Goal: Complete application form: Complete application form

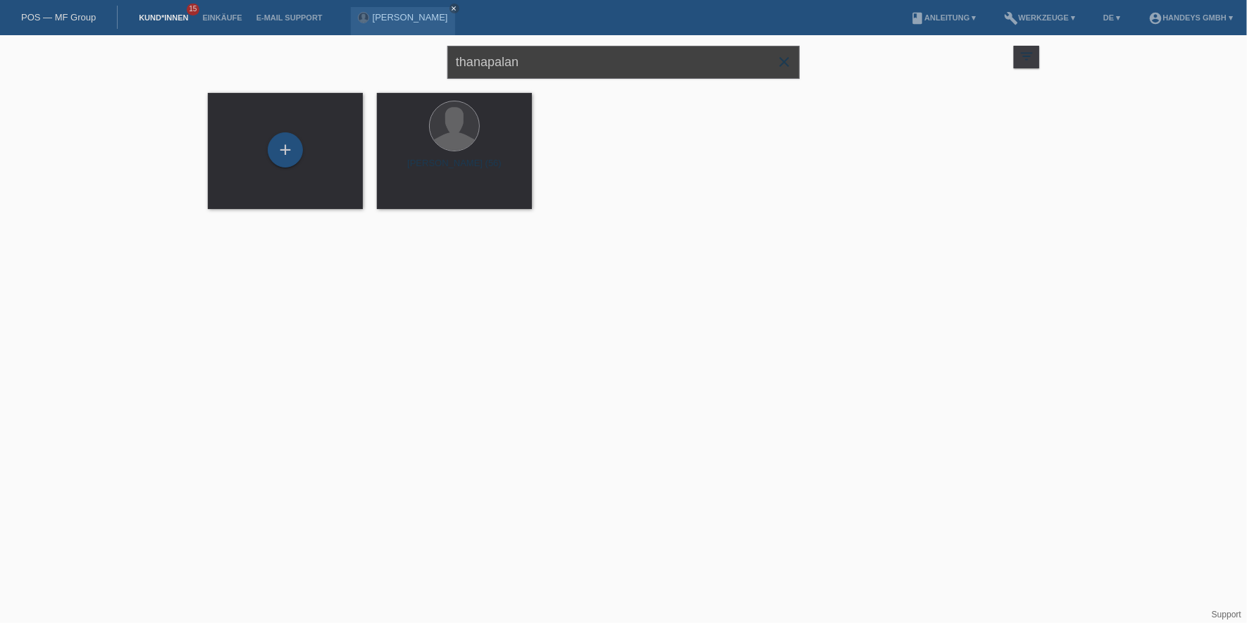
drag, startPoint x: 542, startPoint y: 71, endPoint x: 391, endPoint y: 65, distance: 150.8
click at [391, 65] on div "thanapalan close filter_list view_module Alle Kund*innen anzeigen star Markiert…" at bounding box center [623, 60] width 845 height 51
type input "omotola"
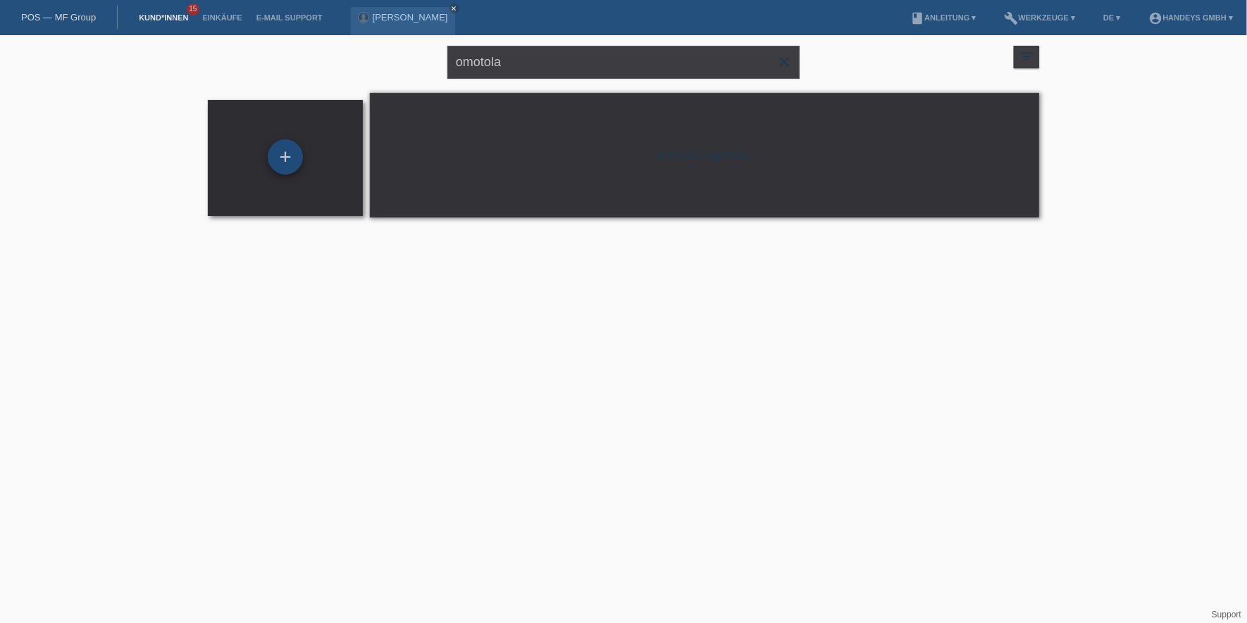
click at [289, 152] on div "+" at bounding box center [285, 156] width 35 height 35
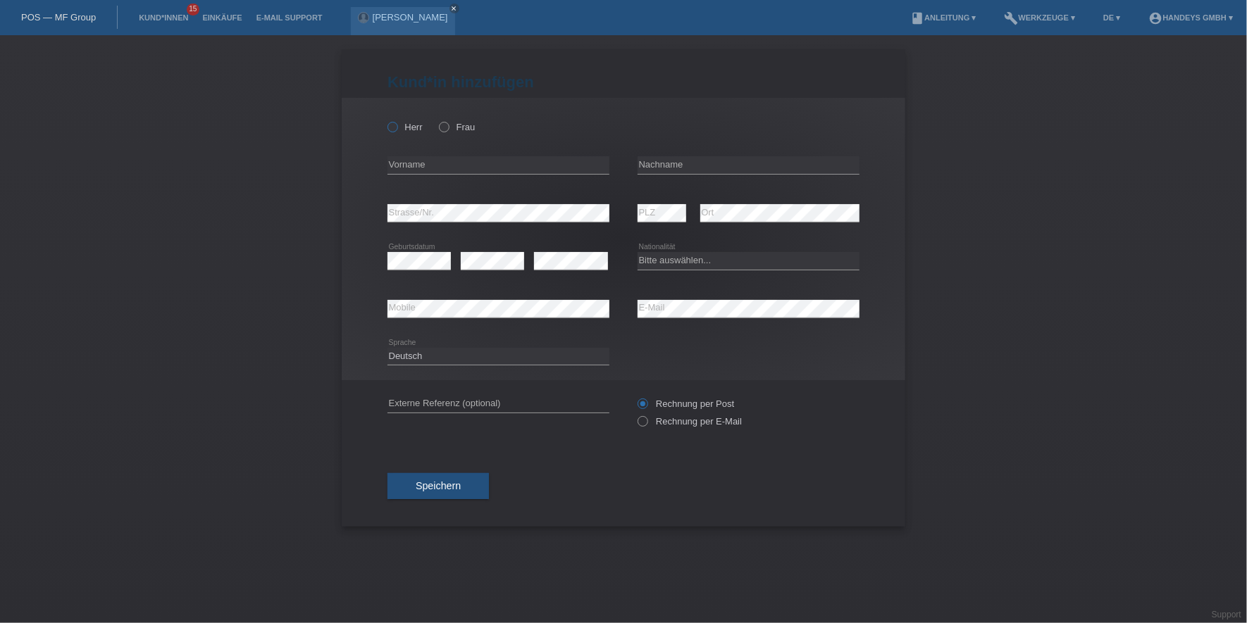
click at [398, 127] on label "Herr" at bounding box center [404, 127] width 35 height 11
click at [397, 127] on input "Herr" at bounding box center [391, 126] width 9 height 9
radio input "true"
click at [406, 165] on input "text" at bounding box center [498, 165] width 222 height 18
type input "Omotola"
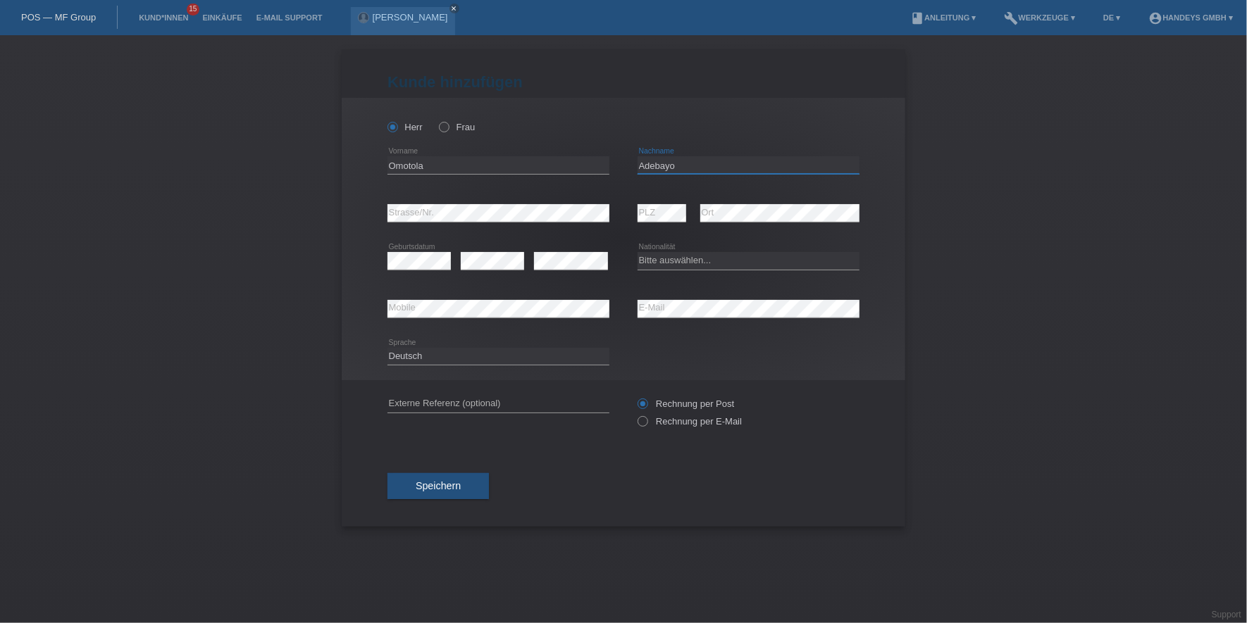
type input "Adebayo"
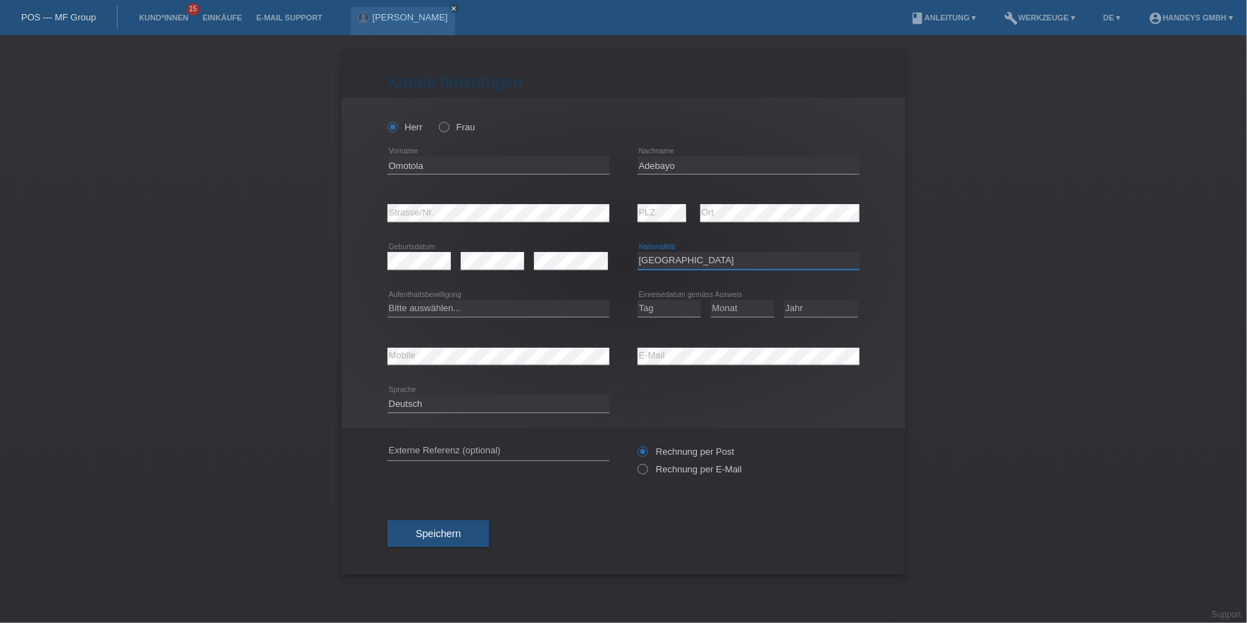
click at [711, 252] on select "Bitte auswählen... Schweiz Deutschland Liechtenstein Österreich ------------ Af…" at bounding box center [748, 260] width 222 height 17
select select "NG"
click at [637, 252] on select "Bitte auswählen... Schweiz Deutschland Liechtenstein Österreich ------------ Af…" at bounding box center [748, 260] width 222 height 17
click at [457, 307] on select "Bitte auswählen... C B B - Flüchtlingsstatus Andere" at bounding box center [498, 308] width 222 height 17
select select "B"
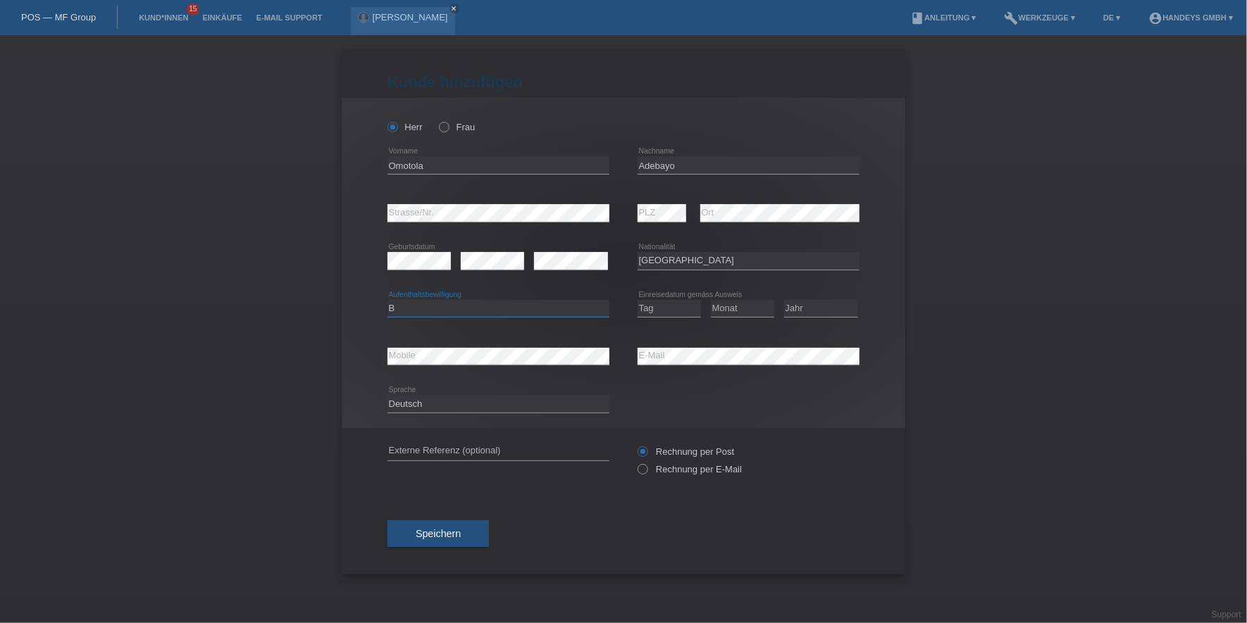
click at [387, 300] on select "Bitte auswählen... C B B - Flüchtlingsstatus Andere" at bounding box center [498, 308] width 222 height 17
click at [674, 311] on select "Tag 01 02 03 04 05 06 07 08 09 10 11" at bounding box center [668, 308] width 63 height 17
select select "28"
click at [637, 300] on select "Tag 01 02 03 04 05 06 07 08 09 10 11" at bounding box center [668, 308] width 63 height 17
select select "09"
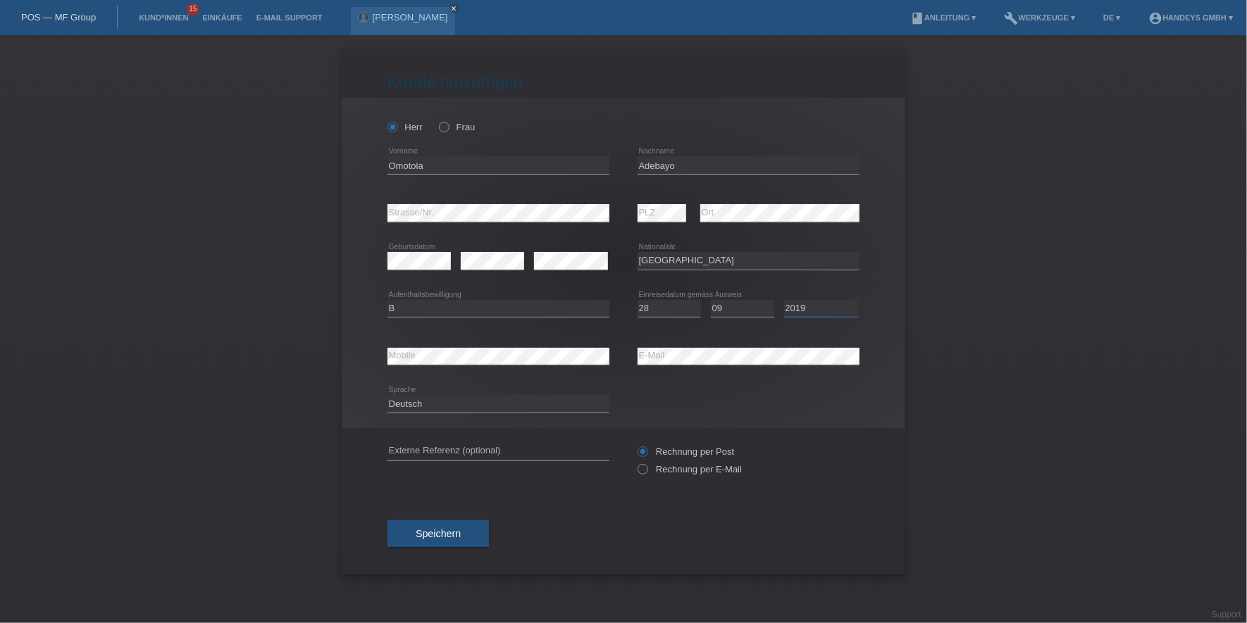
select select "2014"
click at [790, 343] on div "error E-Mail" at bounding box center [748, 356] width 222 height 48
click at [433, 444] on input "text" at bounding box center [498, 452] width 222 height 18
type input "DERYA"
click at [416, 197] on div "error Strasse/Nr." at bounding box center [498, 213] width 222 height 48
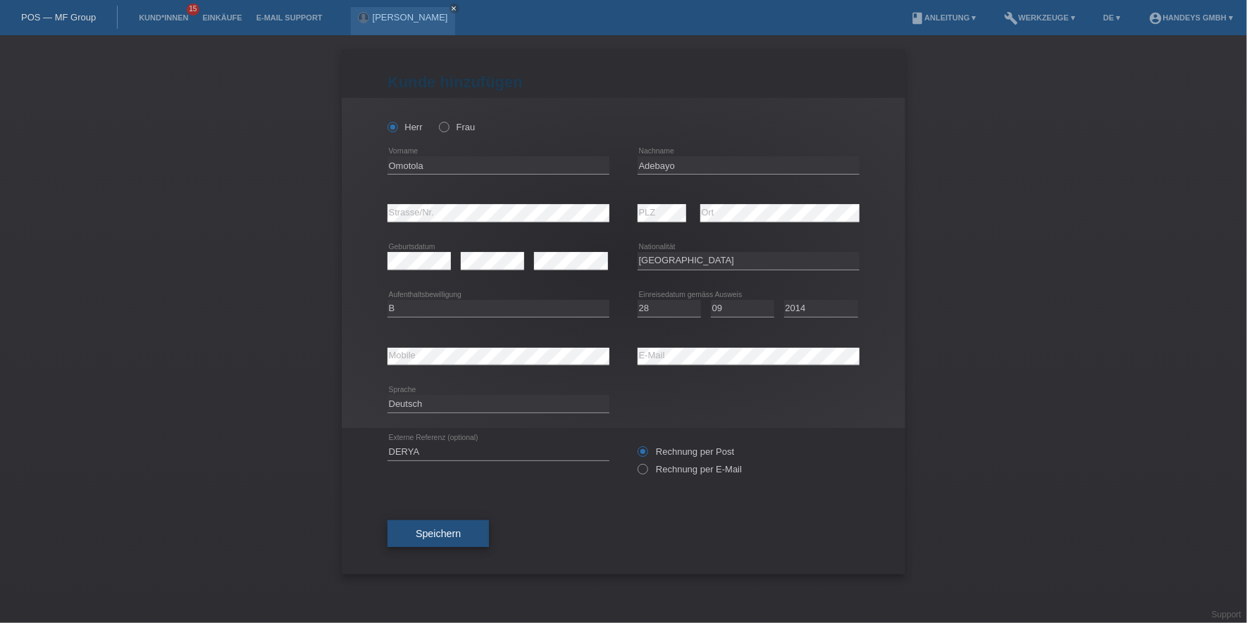
click at [463, 535] on button "Speichern" at bounding box center [437, 533] width 101 height 27
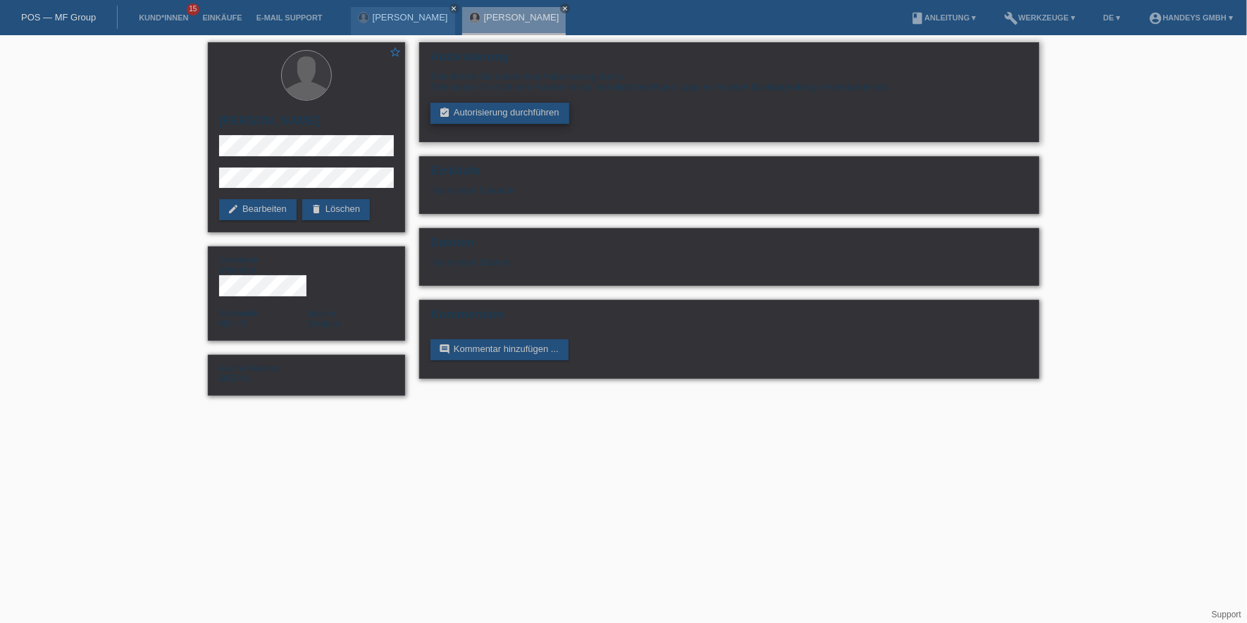
click at [497, 117] on link "assignment_turned_in Autorisierung durchführen" at bounding box center [499, 113] width 139 height 21
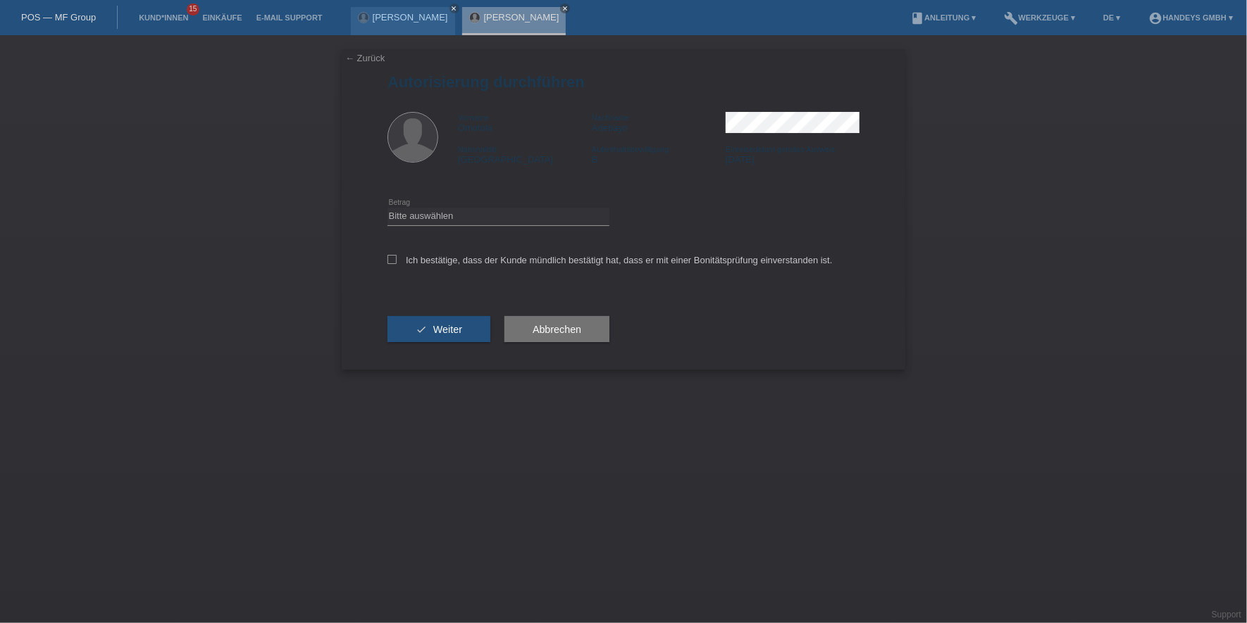
drag, startPoint x: 480, startPoint y: 238, endPoint x: 493, endPoint y: 223, distance: 19.5
click at [489, 227] on div "Bitte auswählen CHF 1.00 - CHF 499.00 CHF 500.00 - CHF 1'999.00 CHF 2'000.00 - …" at bounding box center [498, 217] width 222 height 48
click at [493, 223] on select "Bitte auswählen CHF 1.00 - CHF 499.00 CHF 500.00 - CHF 1'999.00 CHF 2'000.00 - …" at bounding box center [498, 216] width 222 height 17
select select "3"
click at [387, 208] on select "Bitte auswählen CHF 1.00 - CHF 499.00 CHF 500.00 - CHF 1'999.00 CHF 2'000.00 - …" at bounding box center [498, 216] width 222 height 17
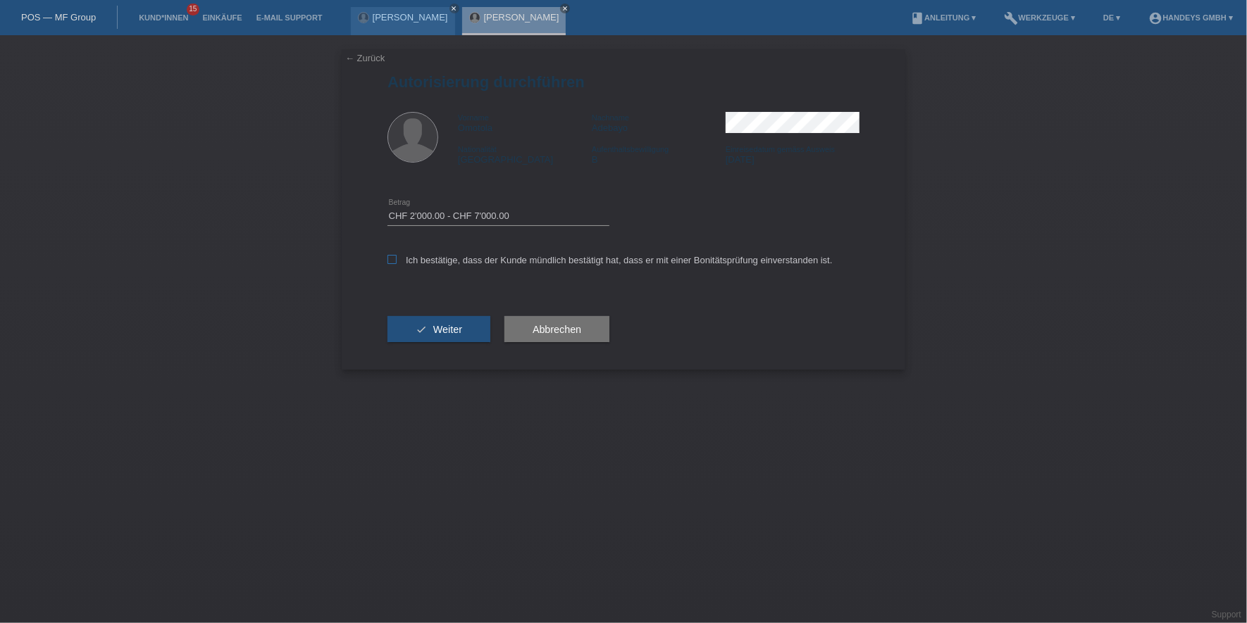
click at [424, 258] on label "Ich bestätige, dass der Kunde mündlich bestätigt hat, dass er mit einer Bonität…" at bounding box center [609, 260] width 445 height 11
click at [397, 258] on input "Ich bestätige, dass der Kunde mündlich bestätigt hat, dass er mit einer Bonität…" at bounding box center [391, 259] width 9 height 9
checkbox input "true"
click at [420, 330] on button "check Weiter" at bounding box center [438, 329] width 103 height 27
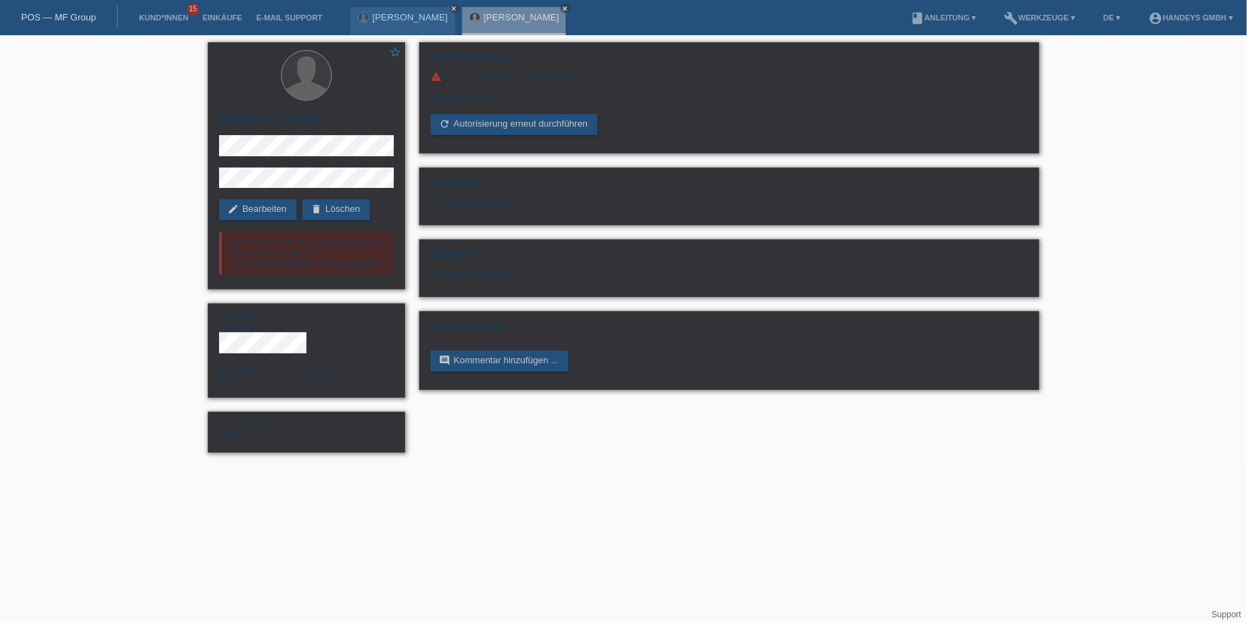
click at [235, 467] on html "POS — MF Group Kund*innen 15 Einkäufe E-Mail Support Thaneshbabu Thanapalan clo…" at bounding box center [623, 233] width 1247 height 467
click at [256, 198] on div "star_border Omotola Adebayo edit Bearbeiten delete Löschen Wir können dem Kunde…" at bounding box center [306, 165] width 197 height 247
click at [257, 204] on link "edit Bearbeiten" at bounding box center [257, 209] width 77 height 21
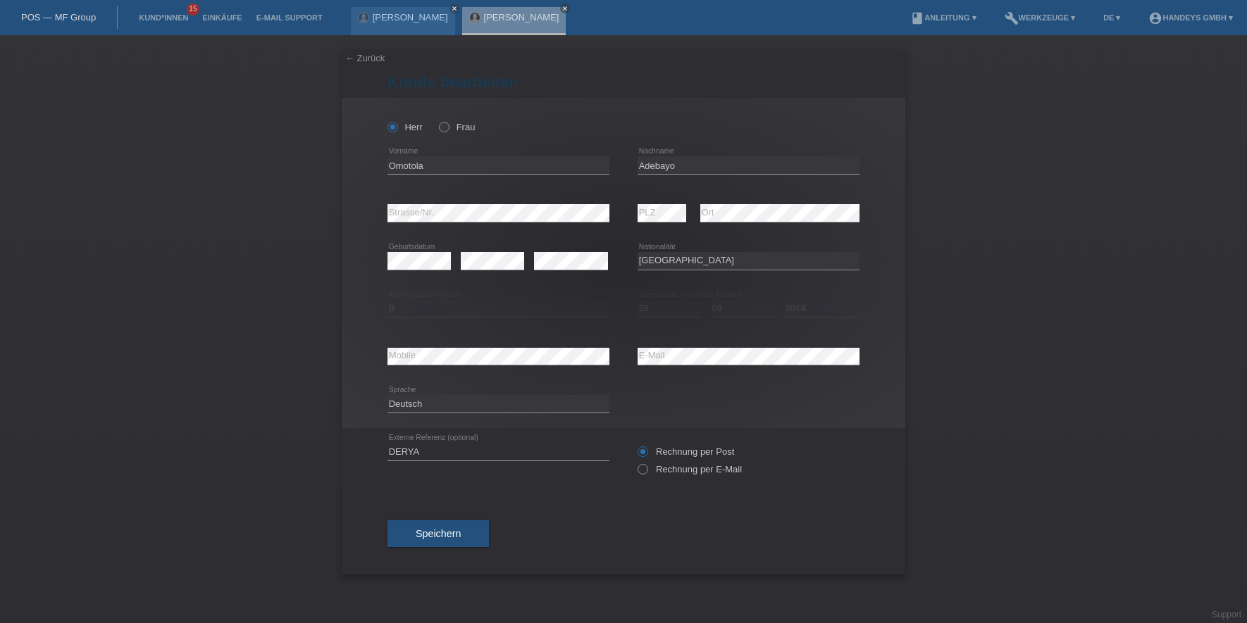
select select "NG"
select select "B"
select select "28"
select select "09"
select select "2014"
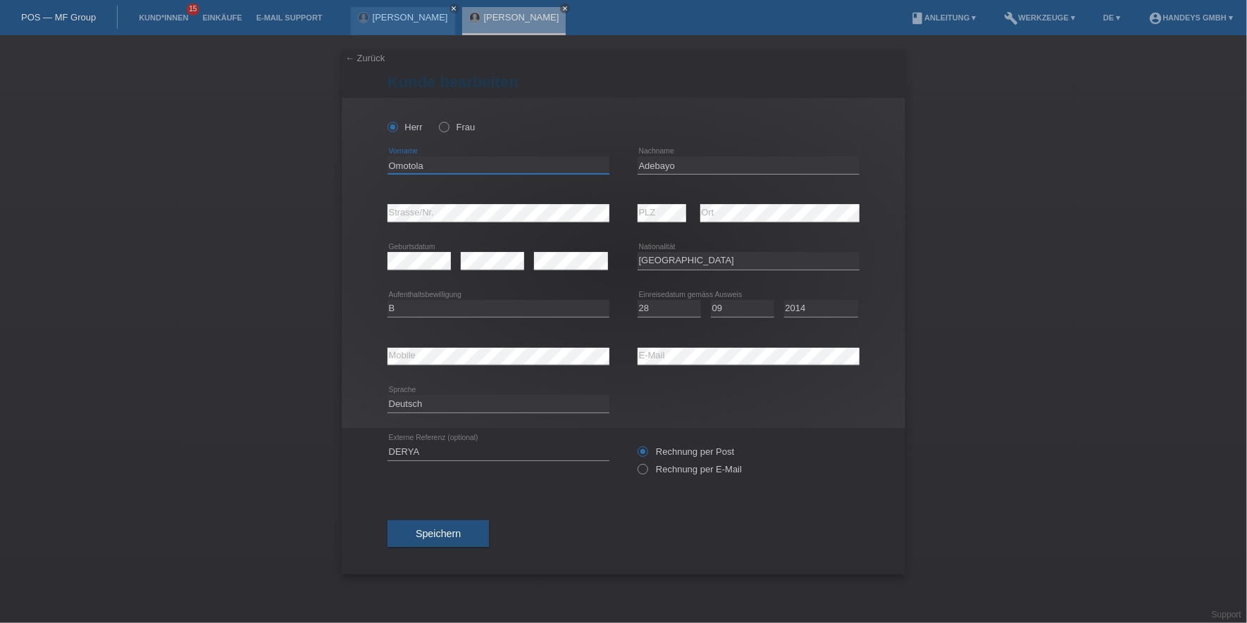
click at [405, 166] on input "Omotola" at bounding box center [498, 165] width 222 height 18
click at [648, 160] on input "Adebayo" at bounding box center [748, 165] width 222 height 18
click at [613, 358] on div "error Mobile error E-Mail" at bounding box center [623, 356] width 472 height 48
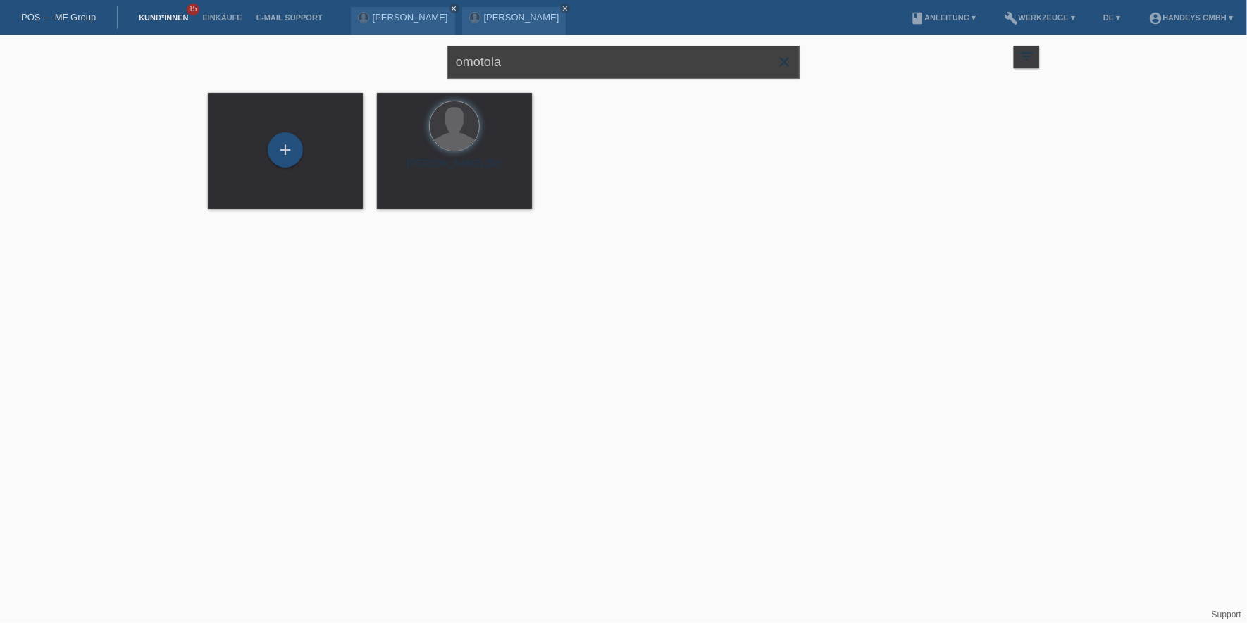
drag, startPoint x: 553, startPoint y: 64, endPoint x: 370, endPoint y: 51, distance: 183.6
click at [373, 59] on div "omotola close filter_list view_module Alle Kund*innen anzeigen star Markierte K…" at bounding box center [623, 60] width 845 height 51
type input "arif"
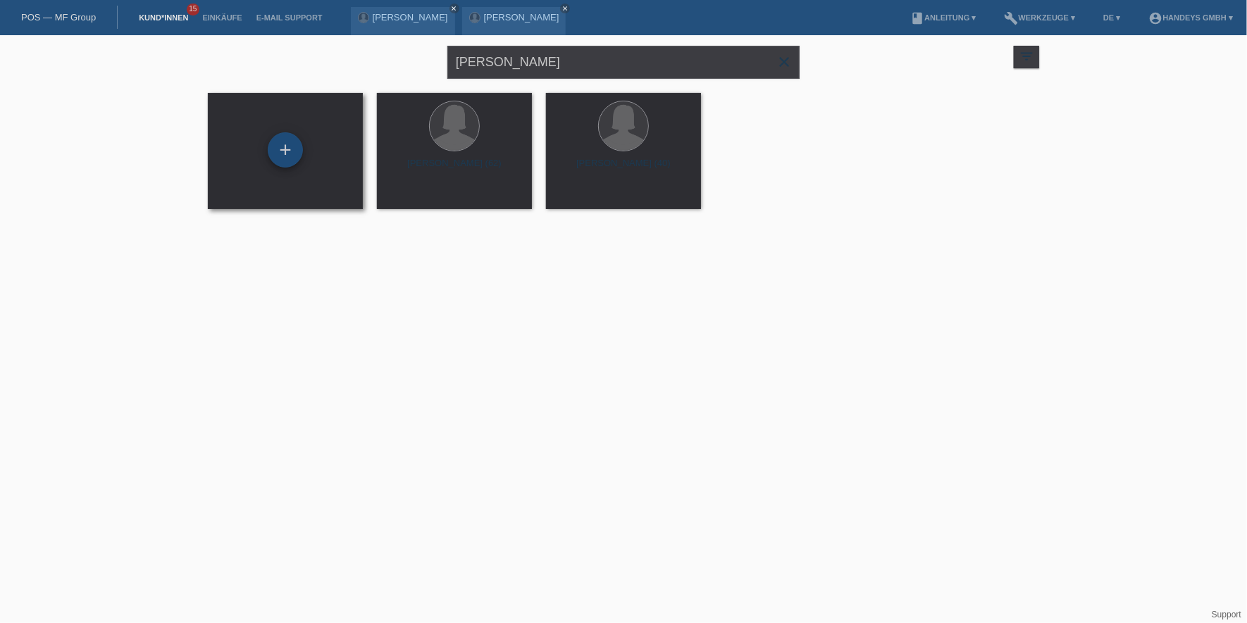
click at [271, 149] on div "+" at bounding box center [285, 149] width 35 height 35
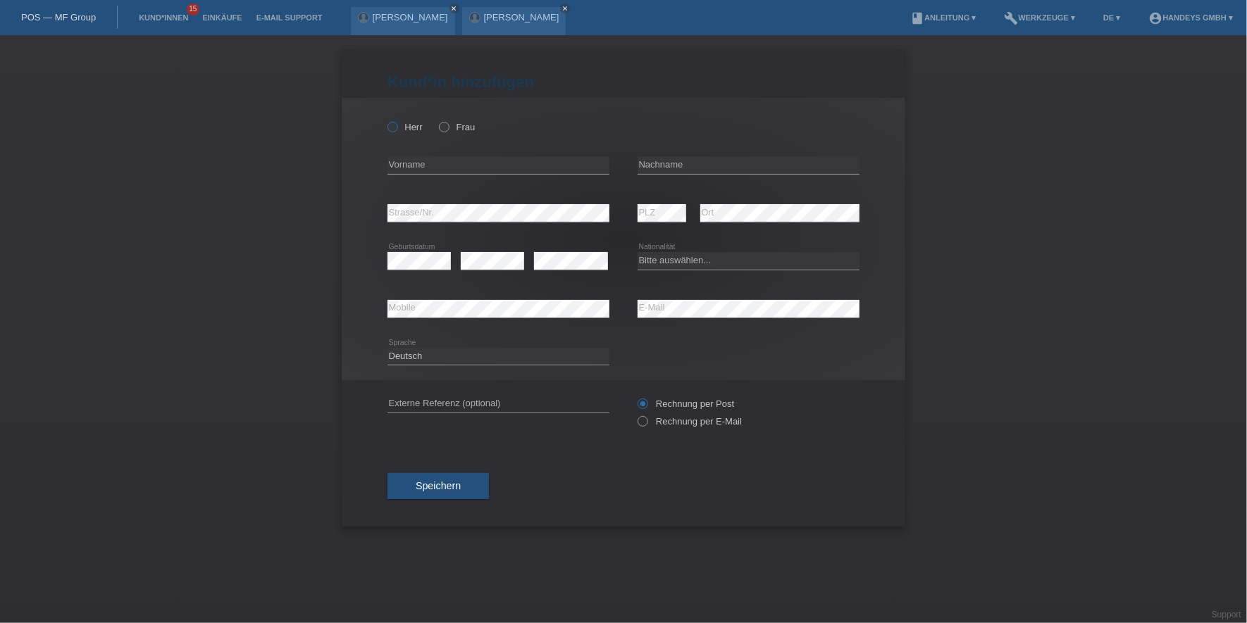
click at [420, 126] on label "Herr" at bounding box center [404, 127] width 35 height 11
click at [397, 126] on input "Herr" at bounding box center [391, 126] width 9 height 9
radio input "true"
click at [433, 158] on input "text" at bounding box center [498, 165] width 222 height 18
paste input "[PERSON_NAME]"
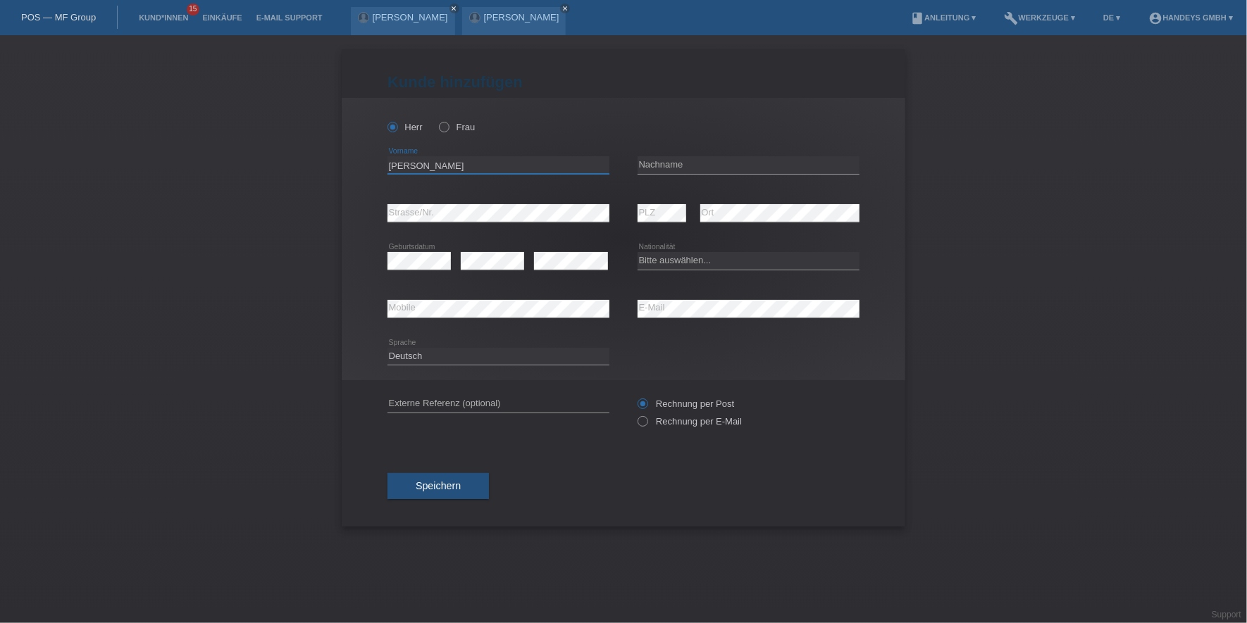
type input "[PERSON_NAME]"
click at [732, 159] on input "text" at bounding box center [748, 165] width 222 height 18
paste input "Ilazi"
type input "Ilazi"
click at [703, 259] on select "Bitte auswählen... Schweiz Deutschland Liechtenstein Österreich ------------ Af…" at bounding box center [748, 260] width 222 height 17
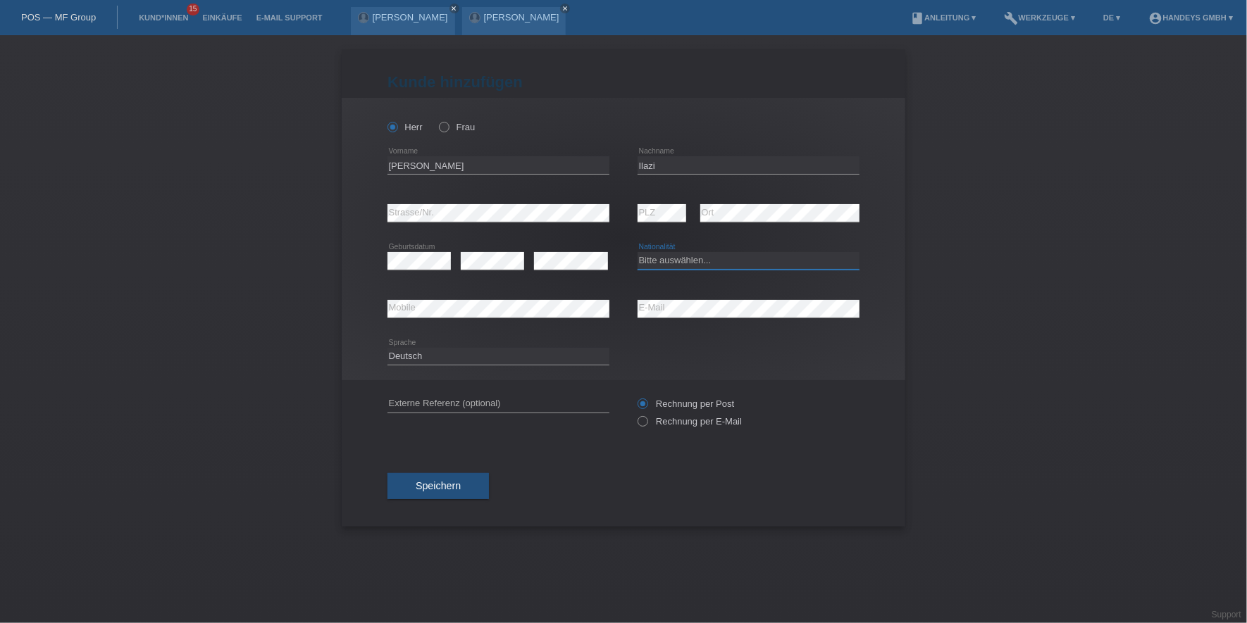
select select "MK"
click at [637, 252] on select "Bitte auswählen... Schweiz Deutschland Liechtenstein Österreich ------------ Af…" at bounding box center [748, 260] width 222 height 17
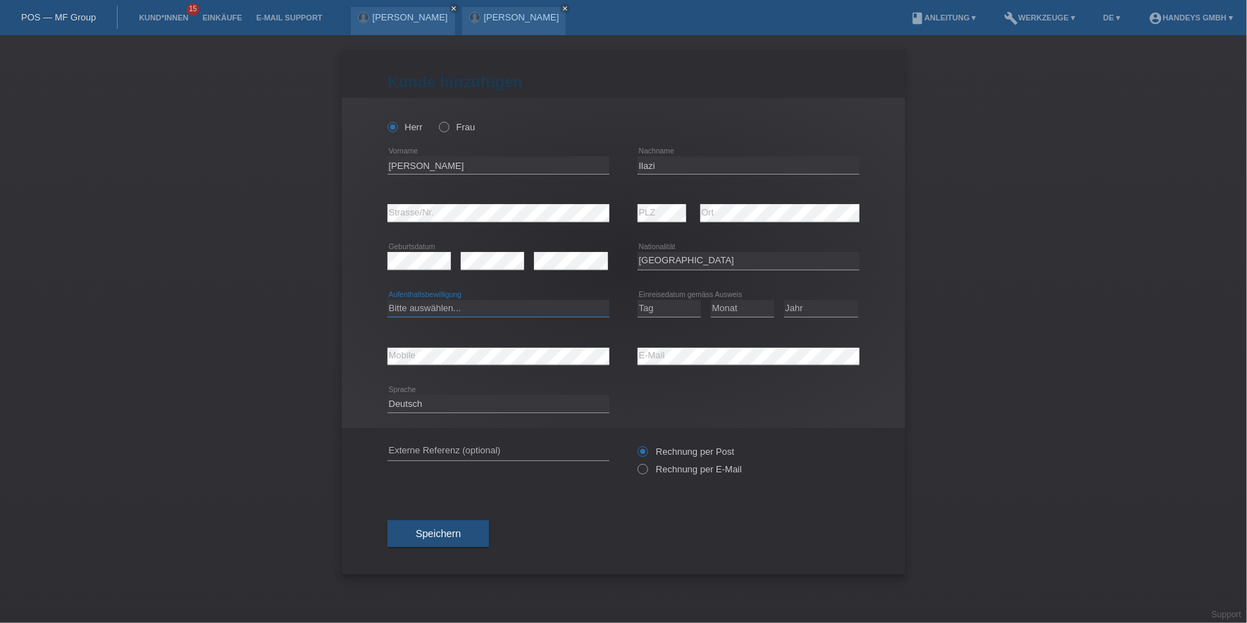
click at [412, 302] on select "Bitte auswählen... C B B - Flüchtlingsstatus Andere" at bounding box center [498, 308] width 222 height 17
select select "C"
click at [387, 300] on select "Bitte auswählen... C B B - Flüchtlingsstatus Andere" at bounding box center [498, 308] width 222 height 17
click at [670, 310] on select "Tag 01 02 03 04 05 06 07 08 09 10 11" at bounding box center [668, 308] width 63 height 17
select select "12"
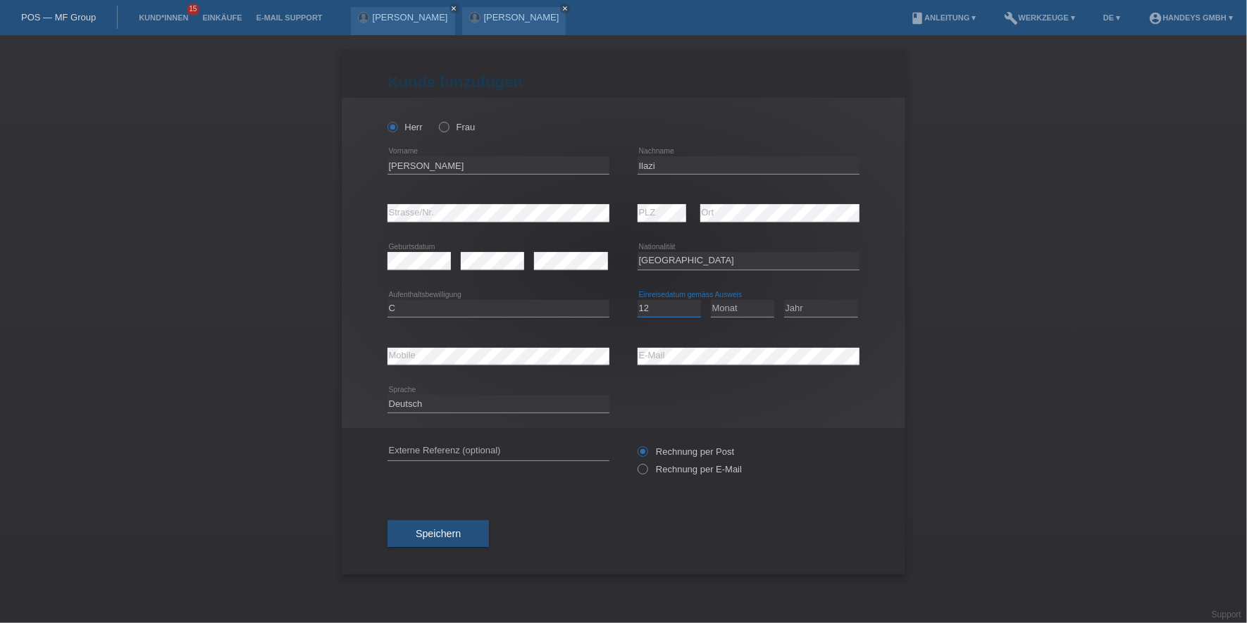
click at [637, 300] on select "Tag 01 02 03 04 05 06 07 08 09 10 11" at bounding box center [668, 308] width 63 height 17
select select "08"
select select "1998"
click at [504, 454] on input "text" at bounding box center [498, 452] width 222 height 18
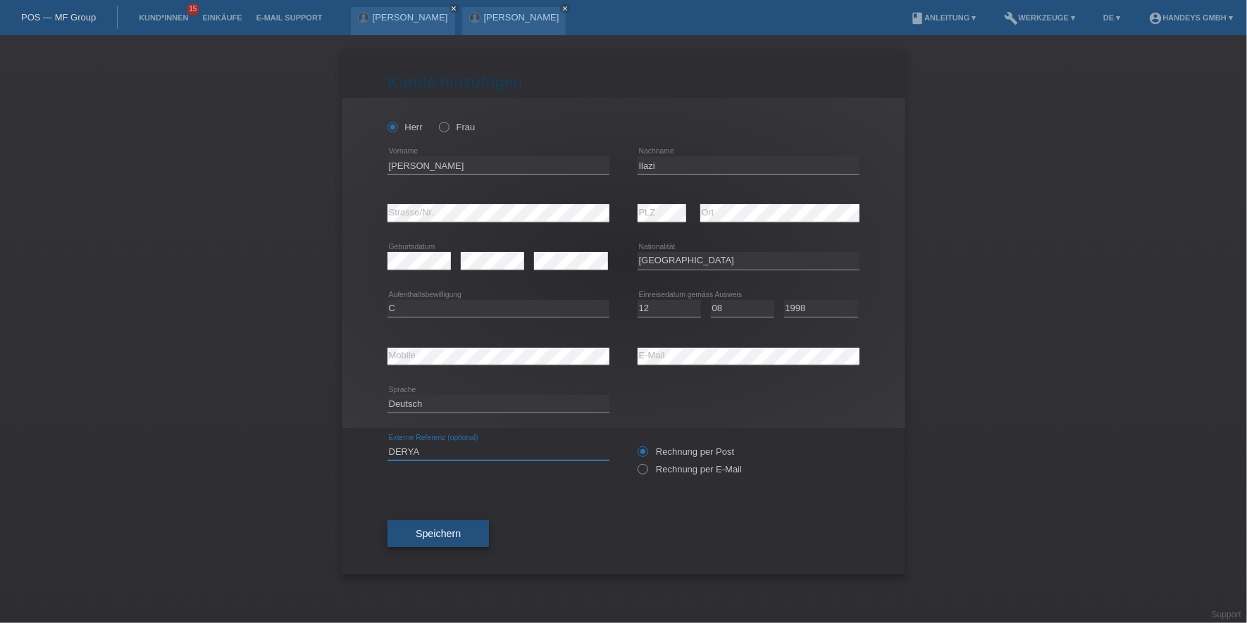
type input "DERYA"
click at [449, 529] on span "Speichern" at bounding box center [438, 533] width 45 height 11
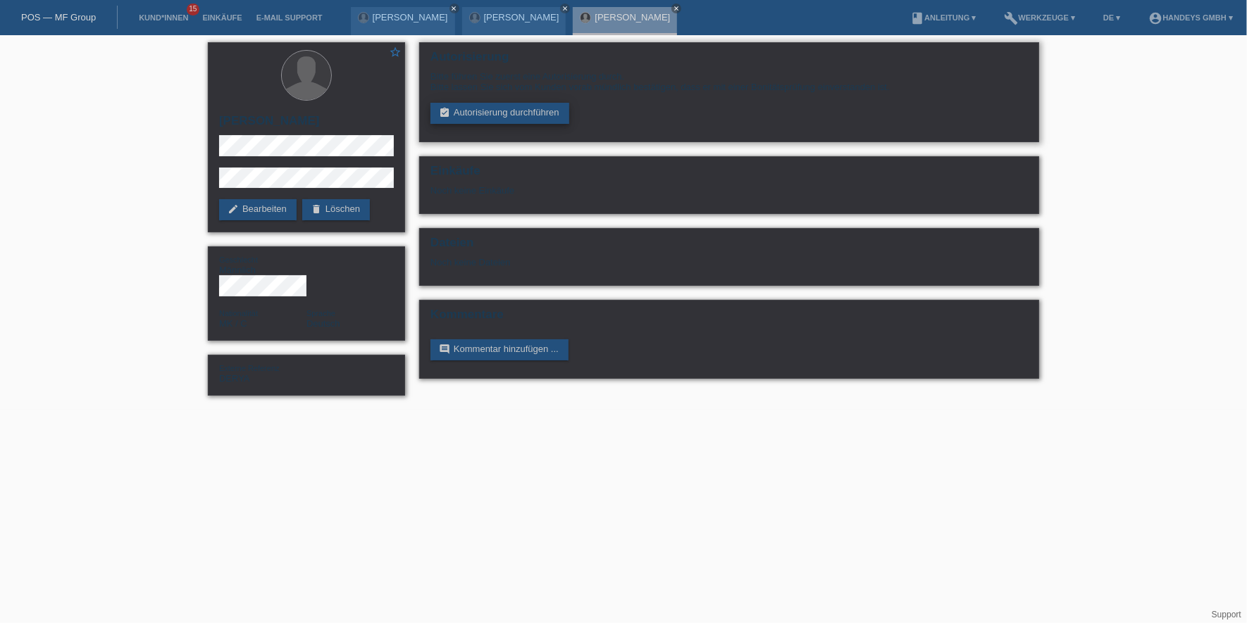
click at [473, 111] on link "assignment_turned_in Autorisierung durchführen" at bounding box center [499, 113] width 139 height 21
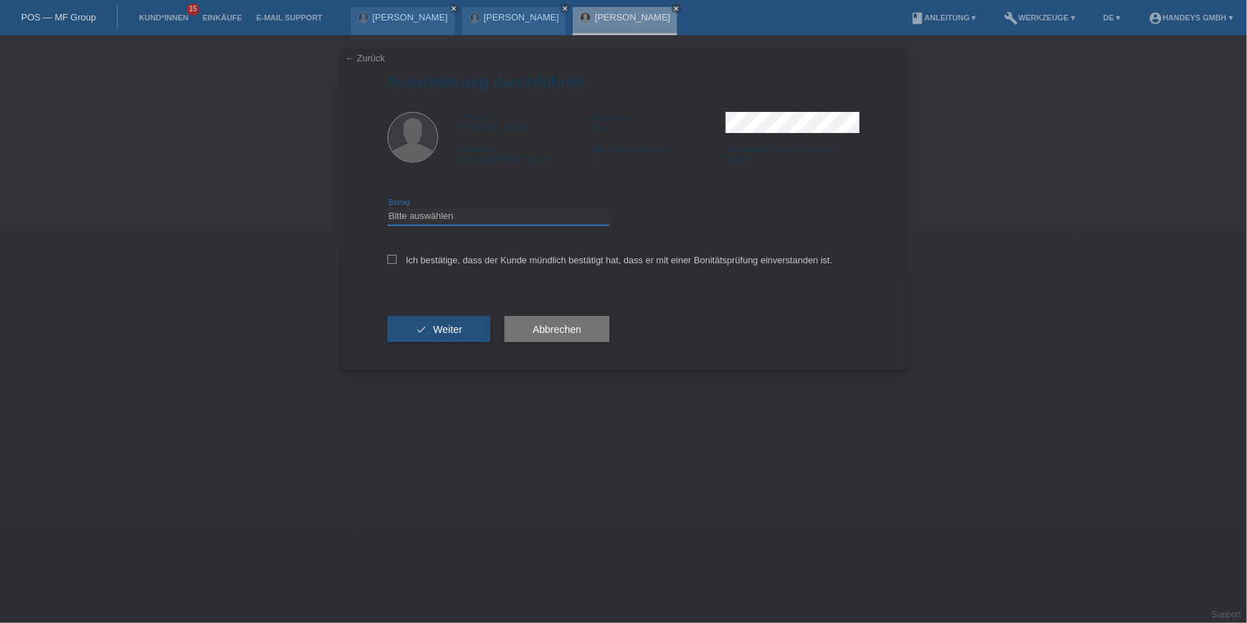
click at [478, 221] on select "Bitte auswählen CHF 1.00 - CHF 499.00 CHF 500.00 - CHF 1'999.00 CHF 2'000.00 - …" at bounding box center [498, 216] width 222 height 17
select select "3"
click at [387, 208] on select "Bitte auswählen CHF 1.00 - CHF 499.00 CHF 500.00 - CHF 1'999.00 CHF 2'000.00 - …" at bounding box center [498, 216] width 222 height 17
drag, startPoint x: 456, startPoint y: 273, endPoint x: 463, endPoint y: 268, distance: 8.6
click at [460, 270] on div "Ich bestätige, dass der Kunde mündlich bestätigt hat, dass er mit einer Bonität…" at bounding box center [623, 265] width 472 height 48
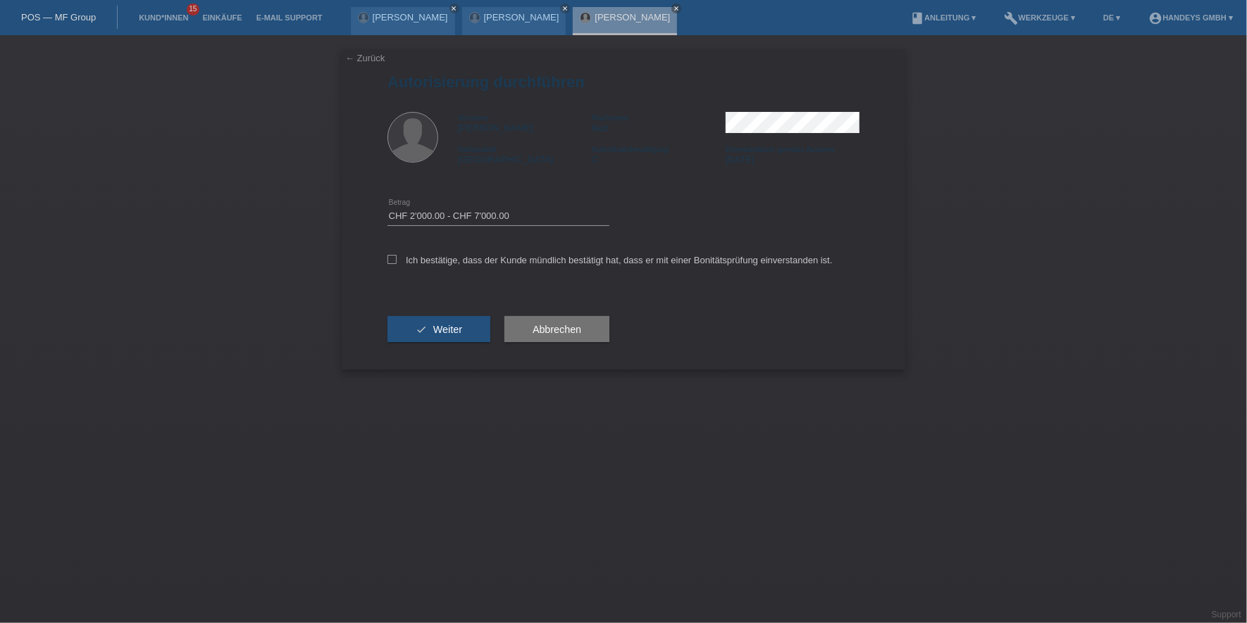
click at [465, 267] on div "Ich bestätige, dass der Kunde mündlich bestätigt hat, dass er mit einer Bonität…" at bounding box center [623, 265] width 472 height 48
click at [451, 255] on label "Ich bestätige, dass der Kunde mündlich bestätigt hat, dass er mit einer Bonität…" at bounding box center [609, 260] width 445 height 11
click at [397, 255] on input "Ich bestätige, dass der Kunde mündlich bestätigt hat, dass er mit einer Bonität…" at bounding box center [391, 259] width 9 height 9
checkbox input "true"
click at [447, 330] on span "Weiter" at bounding box center [447, 329] width 29 height 11
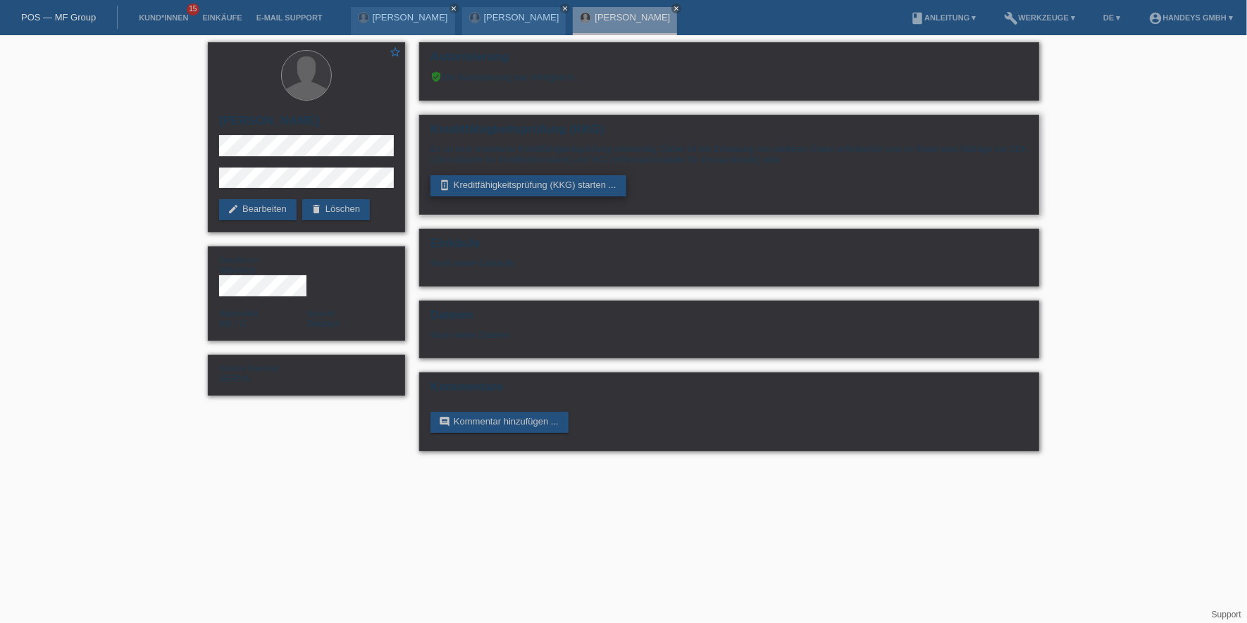
click at [515, 187] on link "perm_device_information Kreditfähigkeitsprüfung (KKG) starten ..." at bounding box center [528, 185] width 196 height 21
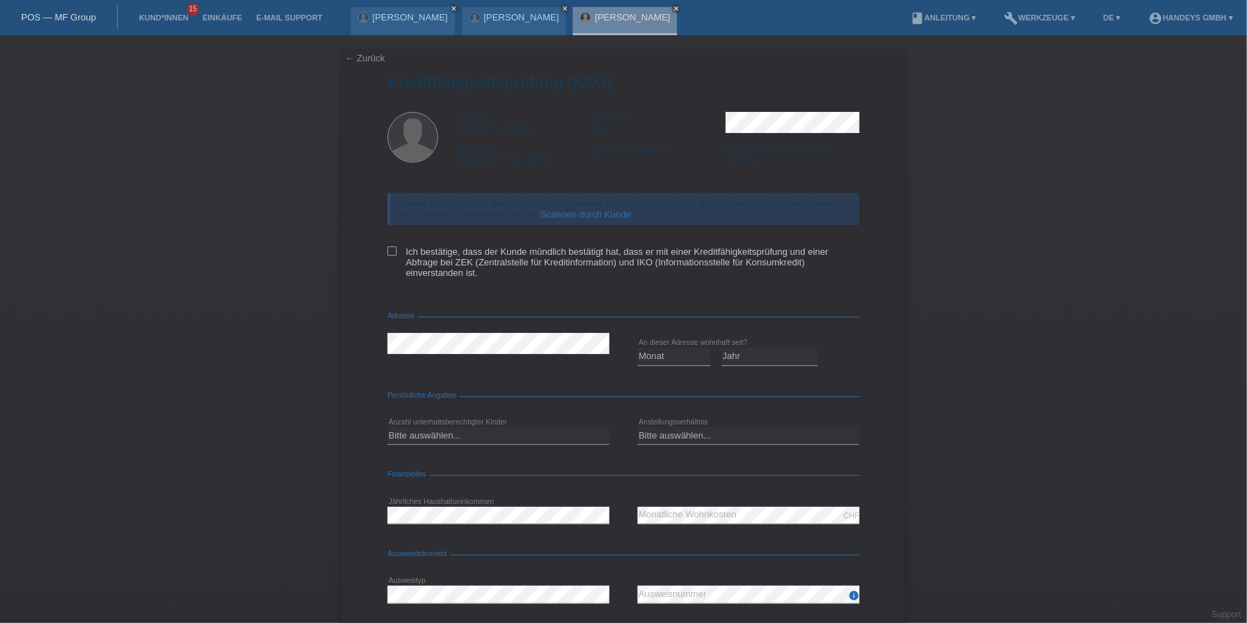
click at [596, 218] on link "Scannen durch Kunde" at bounding box center [585, 214] width 91 height 11
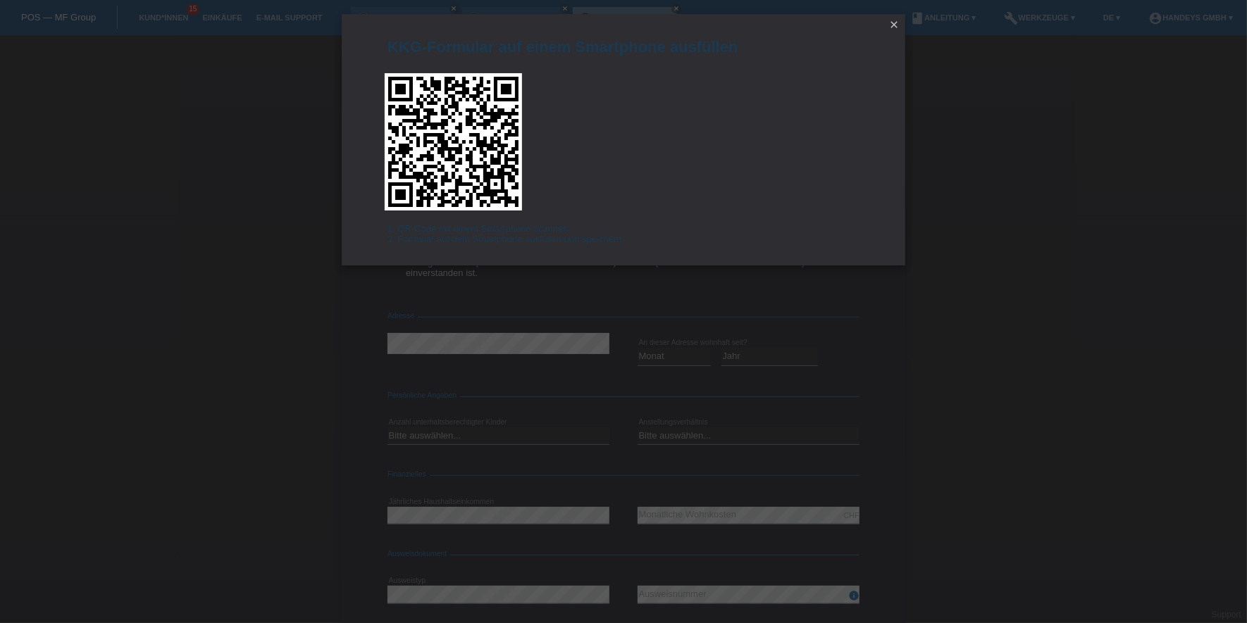
click at [893, 23] on icon "close" at bounding box center [893, 24] width 11 height 11
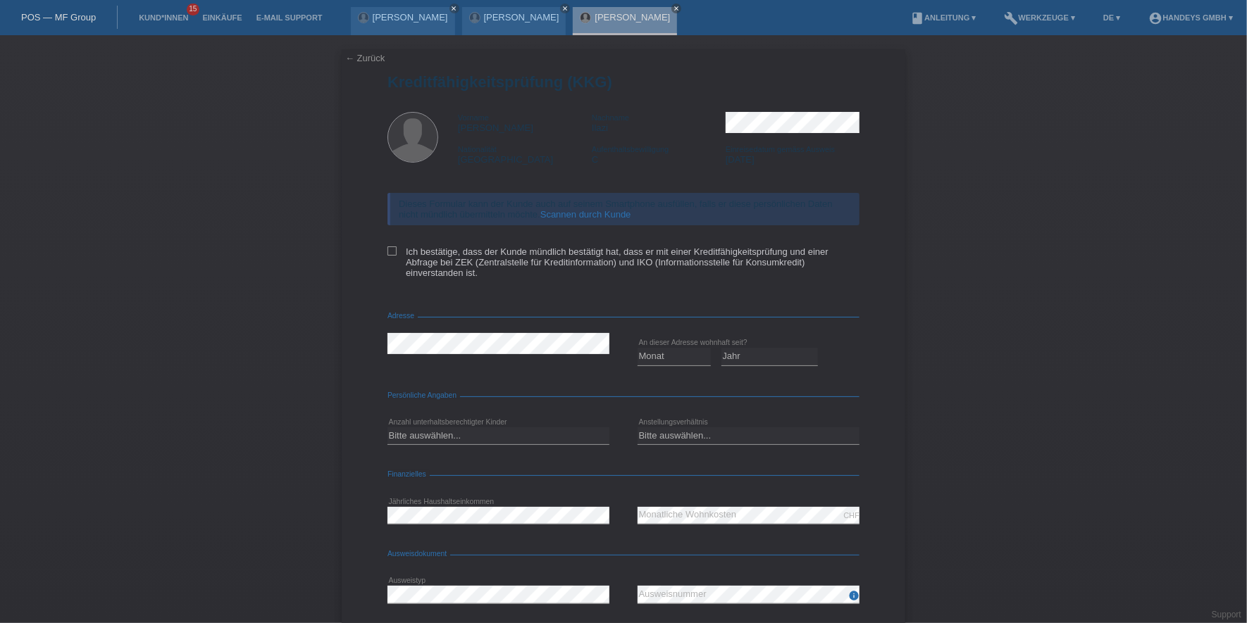
click at [358, 60] on link "← Zurück" at bounding box center [364, 58] width 39 height 11
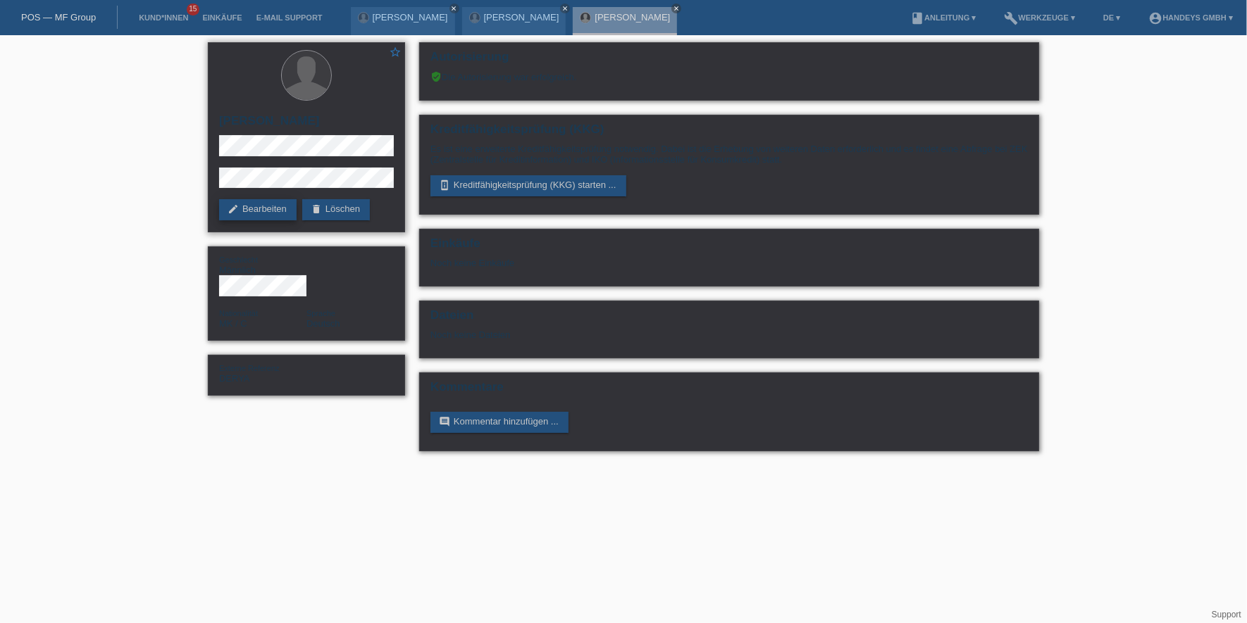
click at [242, 203] on link "edit Bearbeiten" at bounding box center [257, 209] width 77 height 21
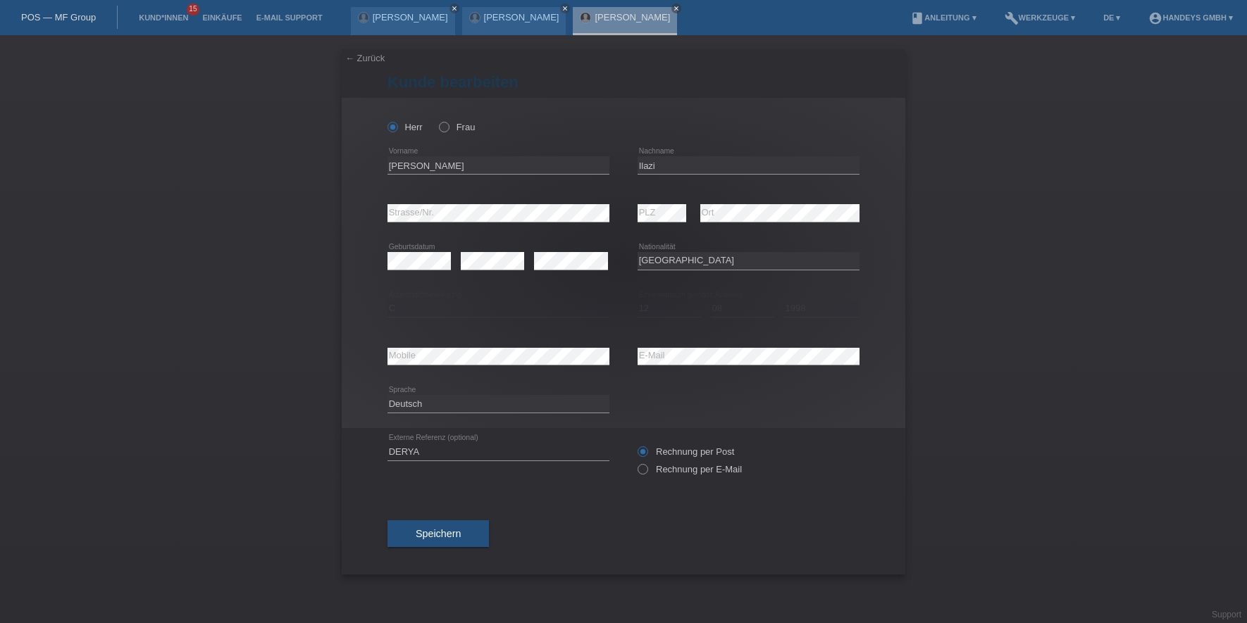
select select "MK"
select select "C"
select select "12"
select select "08"
select select "1998"
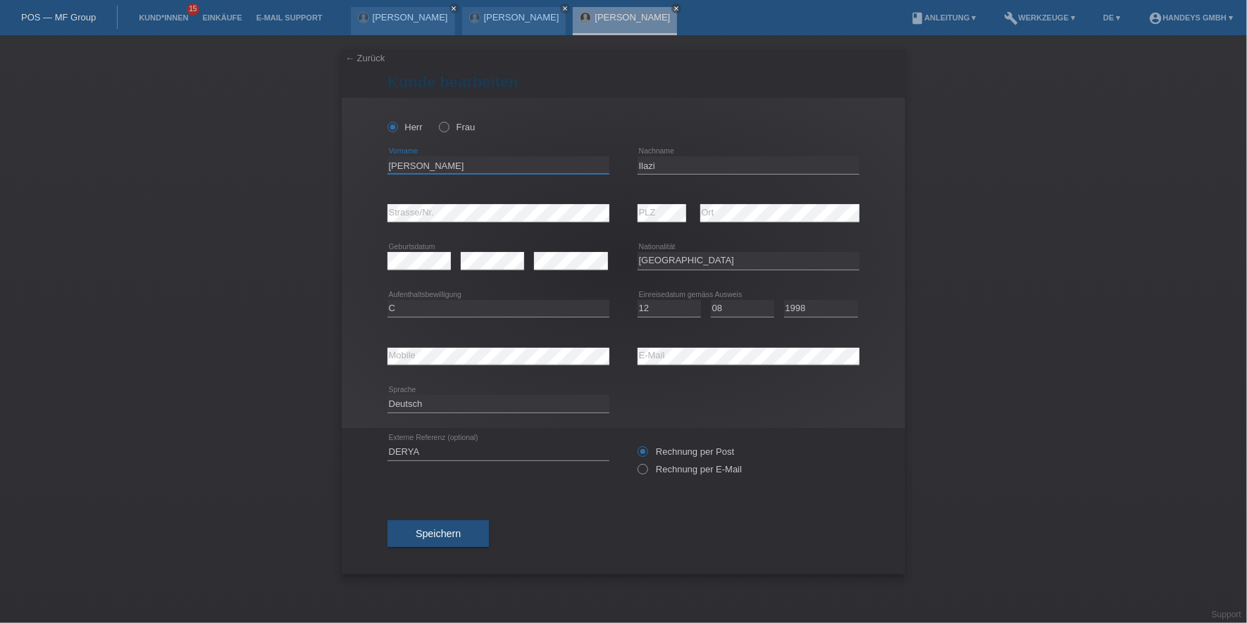
click at [391, 167] on input "[PERSON_NAME]" at bounding box center [498, 165] width 222 height 18
click at [639, 166] on input "Ilazi" at bounding box center [748, 165] width 222 height 18
click at [641, 166] on input "Ilazi" at bounding box center [748, 165] width 222 height 18
click at [643, 166] on input "Ilazi" at bounding box center [748, 165] width 222 height 18
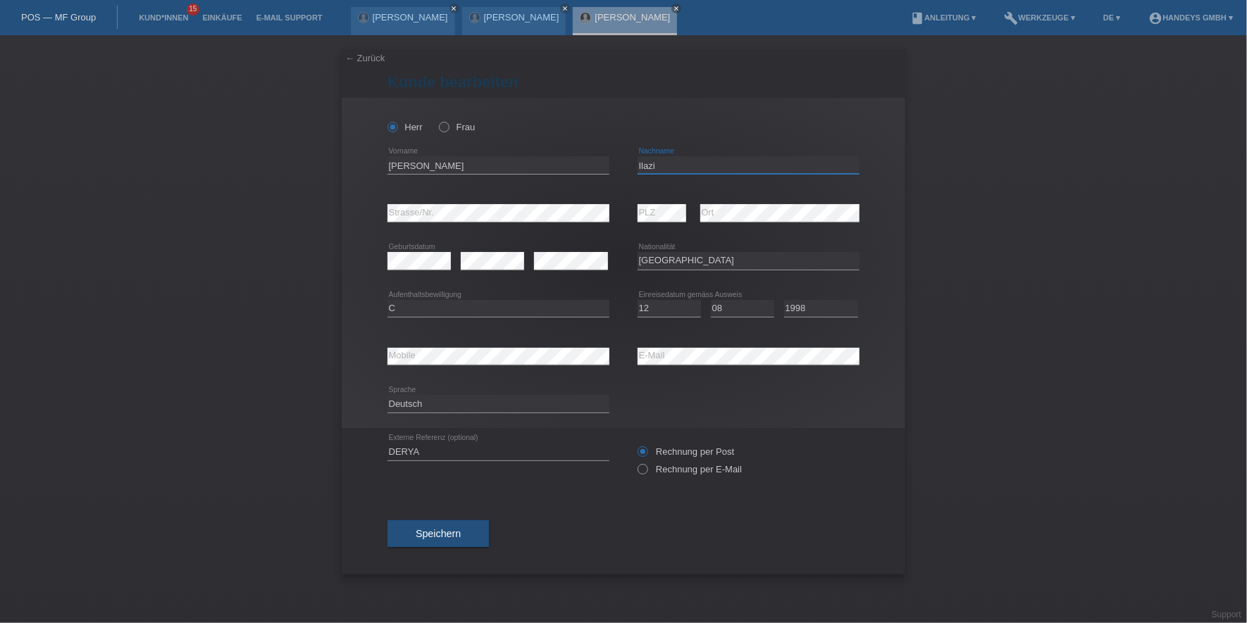
click at [643, 166] on input "Ilazi" at bounding box center [748, 165] width 222 height 18
click at [646, 166] on input "Ilazi" at bounding box center [748, 165] width 222 height 18
click at [646, 173] on div "Ilazi error Nachname" at bounding box center [748, 165] width 222 height 18
click at [646, 168] on input "Ilazi" at bounding box center [748, 165] width 222 height 18
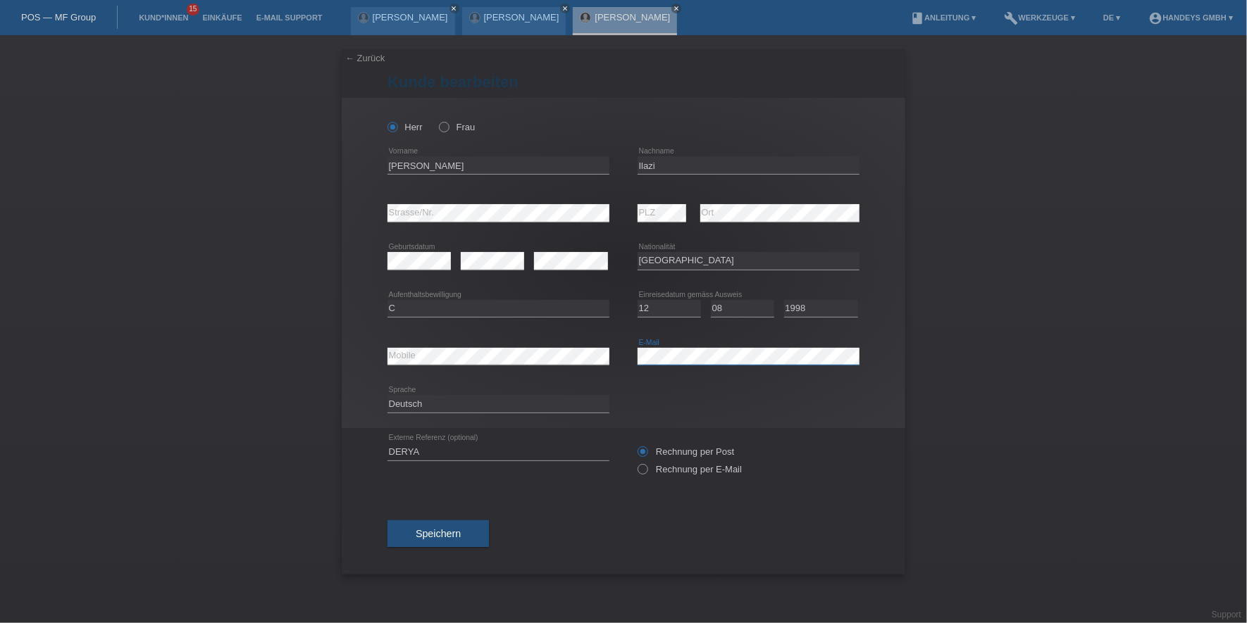
click at [567, 352] on div "error Mobile error E-Mail" at bounding box center [623, 356] width 472 height 48
click at [358, 55] on link "← Zurück" at bounding box center [364, 58] width 39 height 11
